Goal: Navigation & Orientation: Find specific page/section

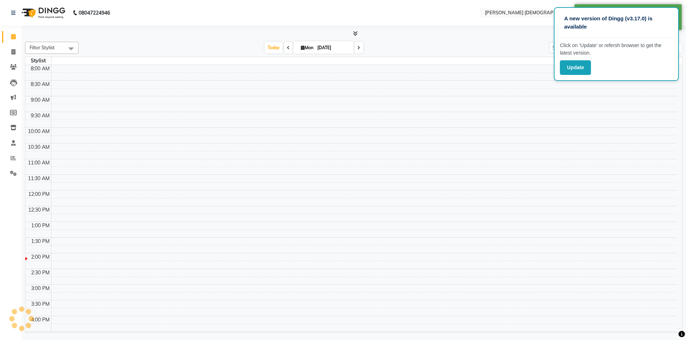
select select "en"
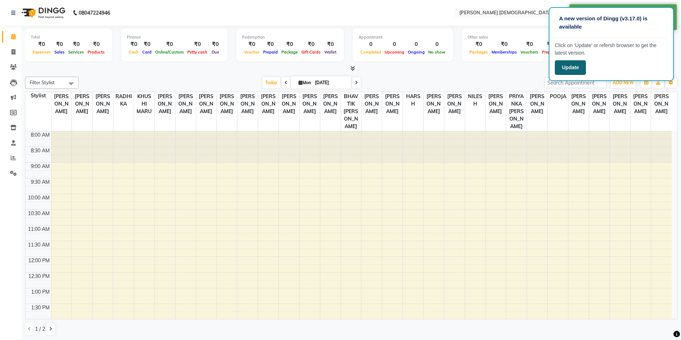
click at [566, 66] on button "Update" at bounding box center [569, 67] width 31 height 15
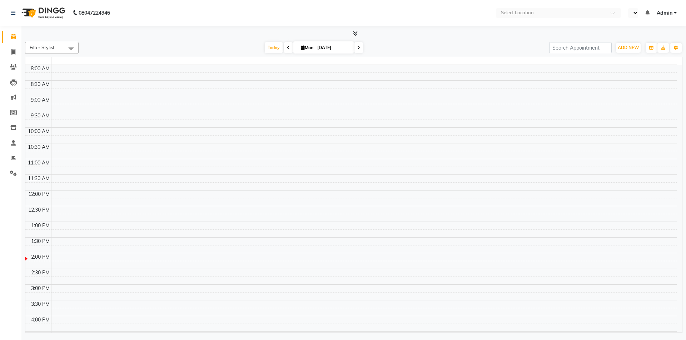
select select "en"
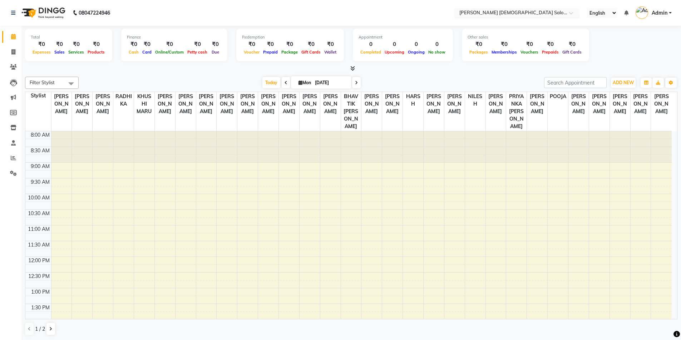
click at [487, 13] on input "text" at bounding box center [510, 13] width 104 height 7
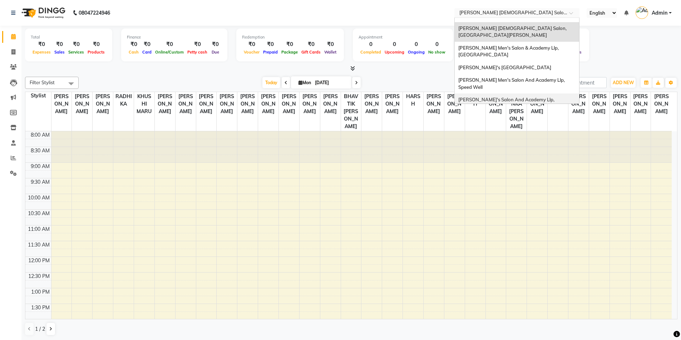
scroll to position [24, 0]
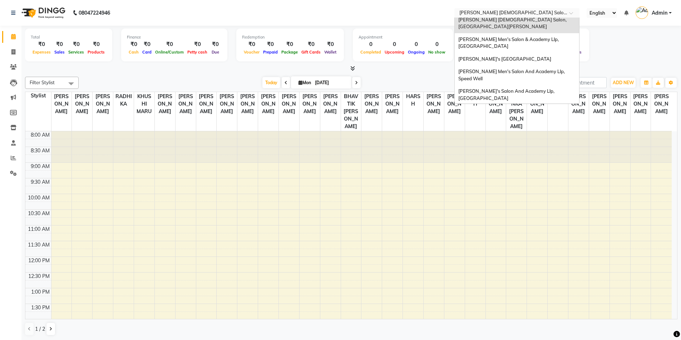
click at [514, 105] on div "[PERSON_NAME]'s Salon Head Office ( Ho ), [GEOGRAPHIC_DATA]" at bounding box center [516, 115] width 124 height 20
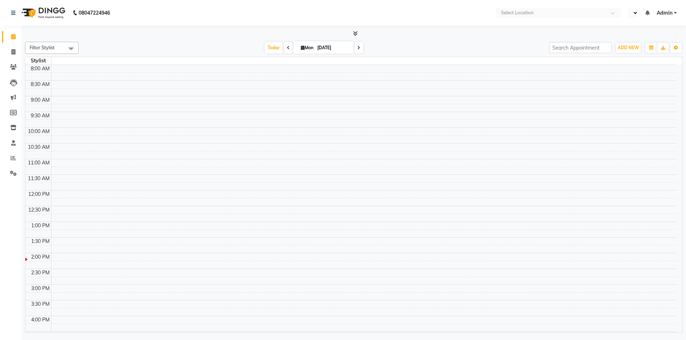
select select "en"
